Goal: Transaction & Acquisition: Purchase product/service

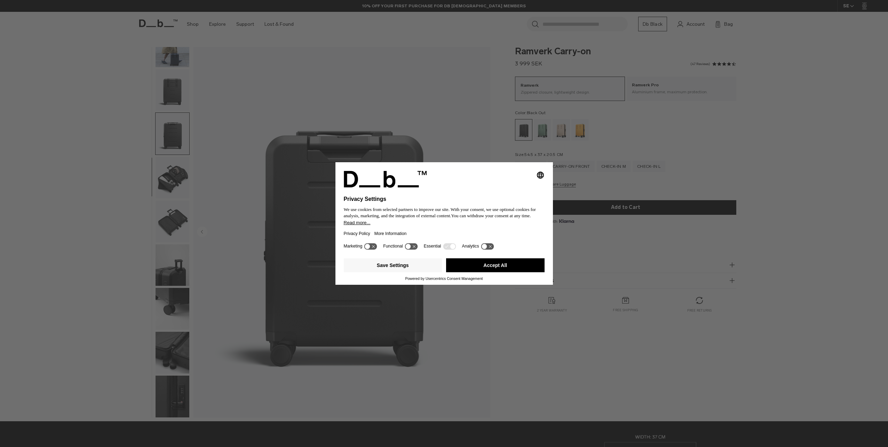
click at [536, 352] on div "Selecting an option will immediately change the language Privacy Settings We us…" at bounding box center [444, 223] width 888 height 447
click at [485, 246] on icon at bounding box center [487, 246] width 13 height 7
click at [486, 248] on icon at bounding box center [487, 246] width 13 height 7
click at [475, 265] on button "Accept All" at bounding box center [495, 265] width 98 height 14
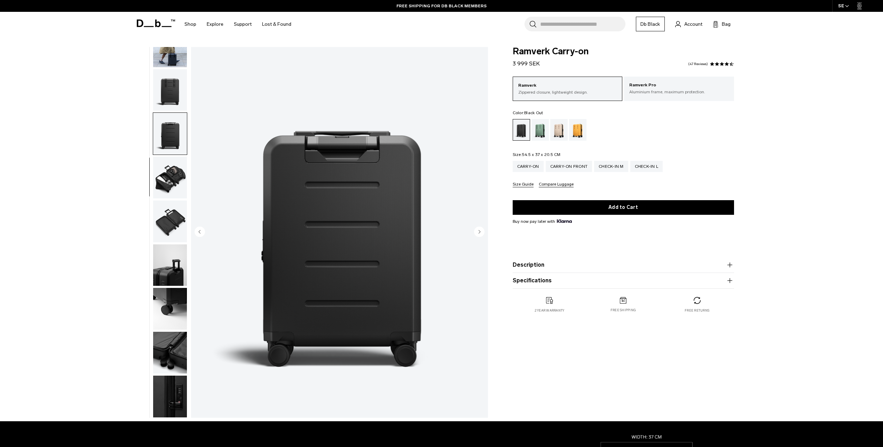
drag, startPoint x: 864, startPoint y: 0, endPoint x: 808, endPoint y: 289, distance: 294.5
click at [808, 289] on div "**********" at bounding box center [441, 234] width 883 height 374
click at [173, 174] on img "button" at bounding box center [170, 178] width 34 height 42
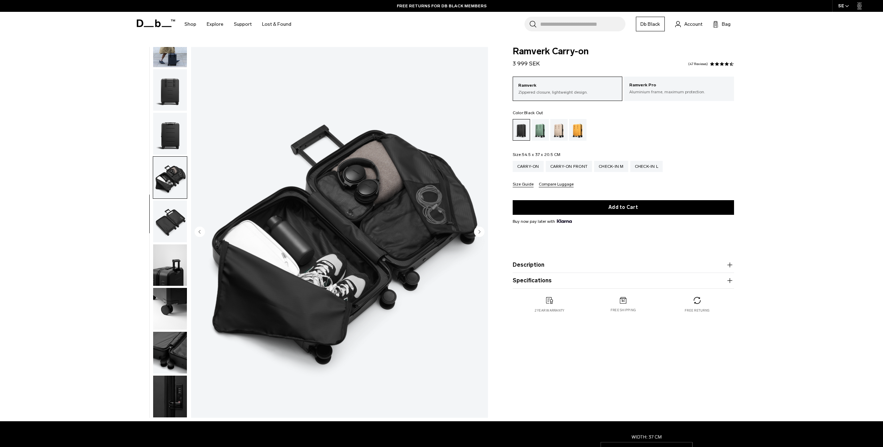
click at [173, 212] on img "button" at bounding box center [170, 221] width 34 height 42
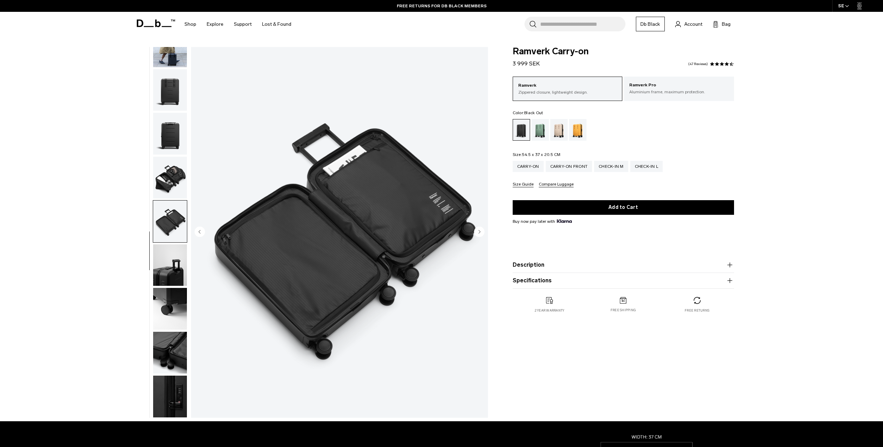
click at [169, 267] on img "button" at bounding box center [170, 265] width 34 height 42
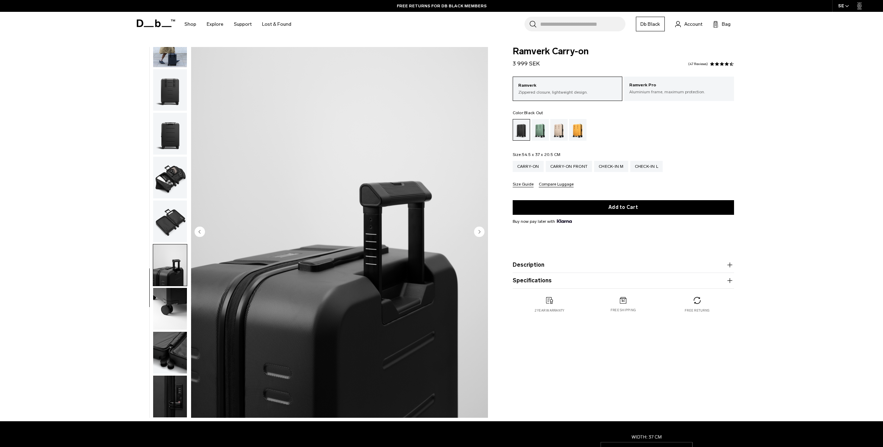
click at [163, 315] on img "button" at bounding box center [170, 309] width 34 height 42
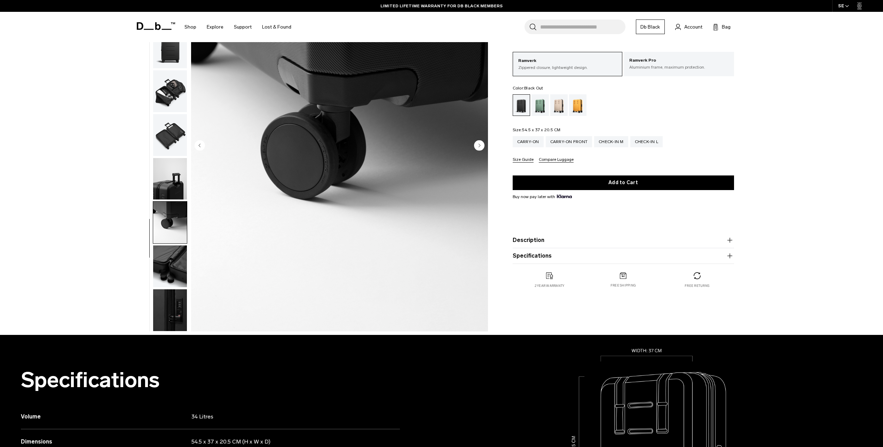
scroll to position [104, 0]
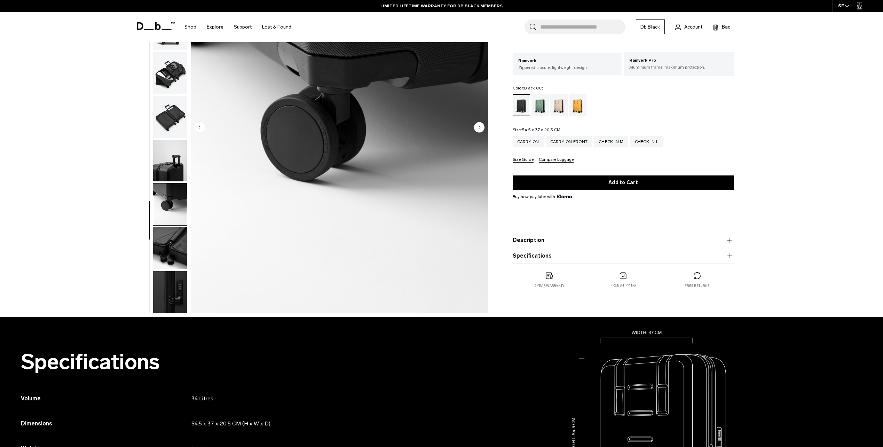
click at [164, 262] on img "button" at bounding box center [170, 248] width 34 height 42
